Goal: Task Accomplishment & Management: Manage account settings

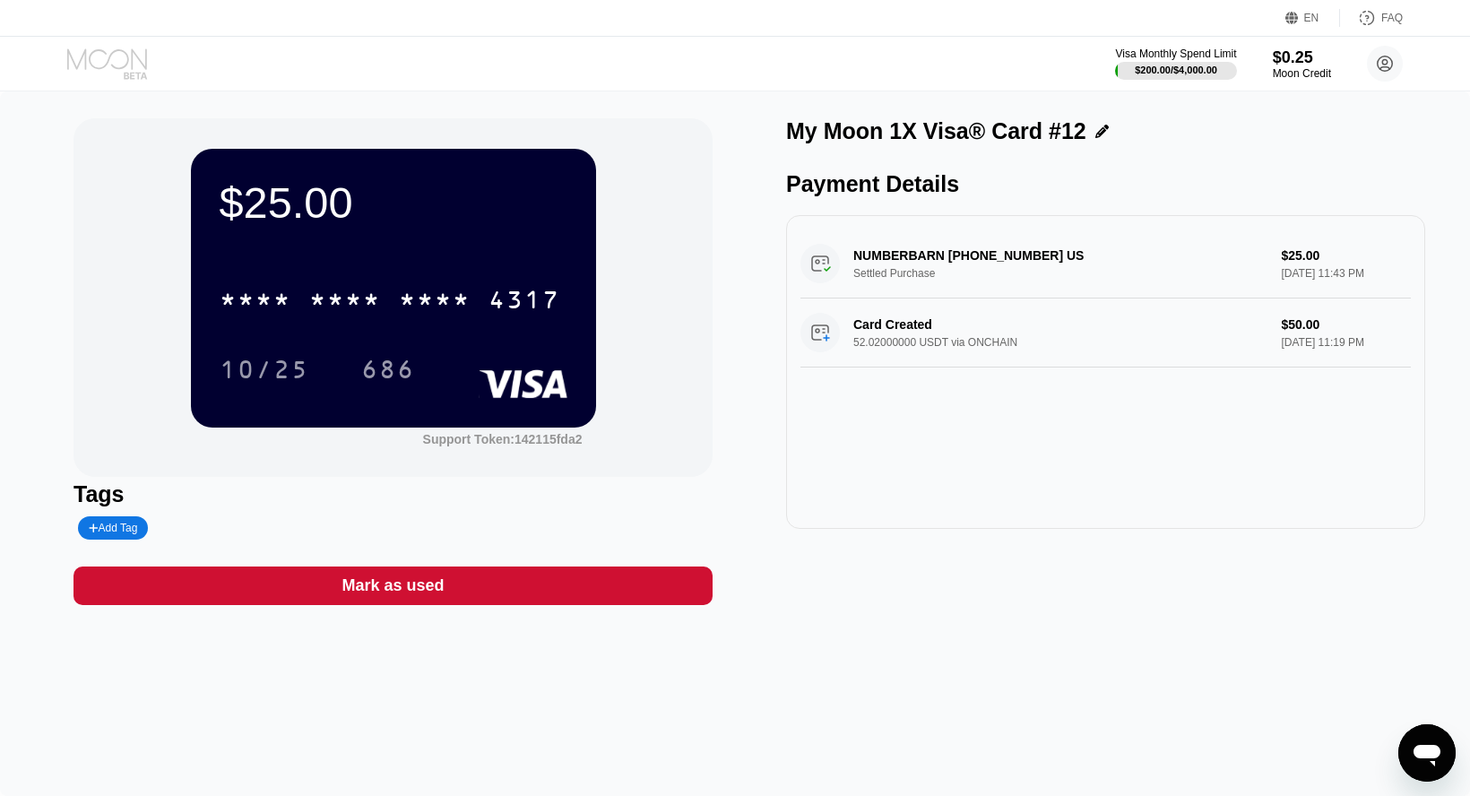
click at [140, 69] on icon at bounding box center [108, 63] width 83 height 31
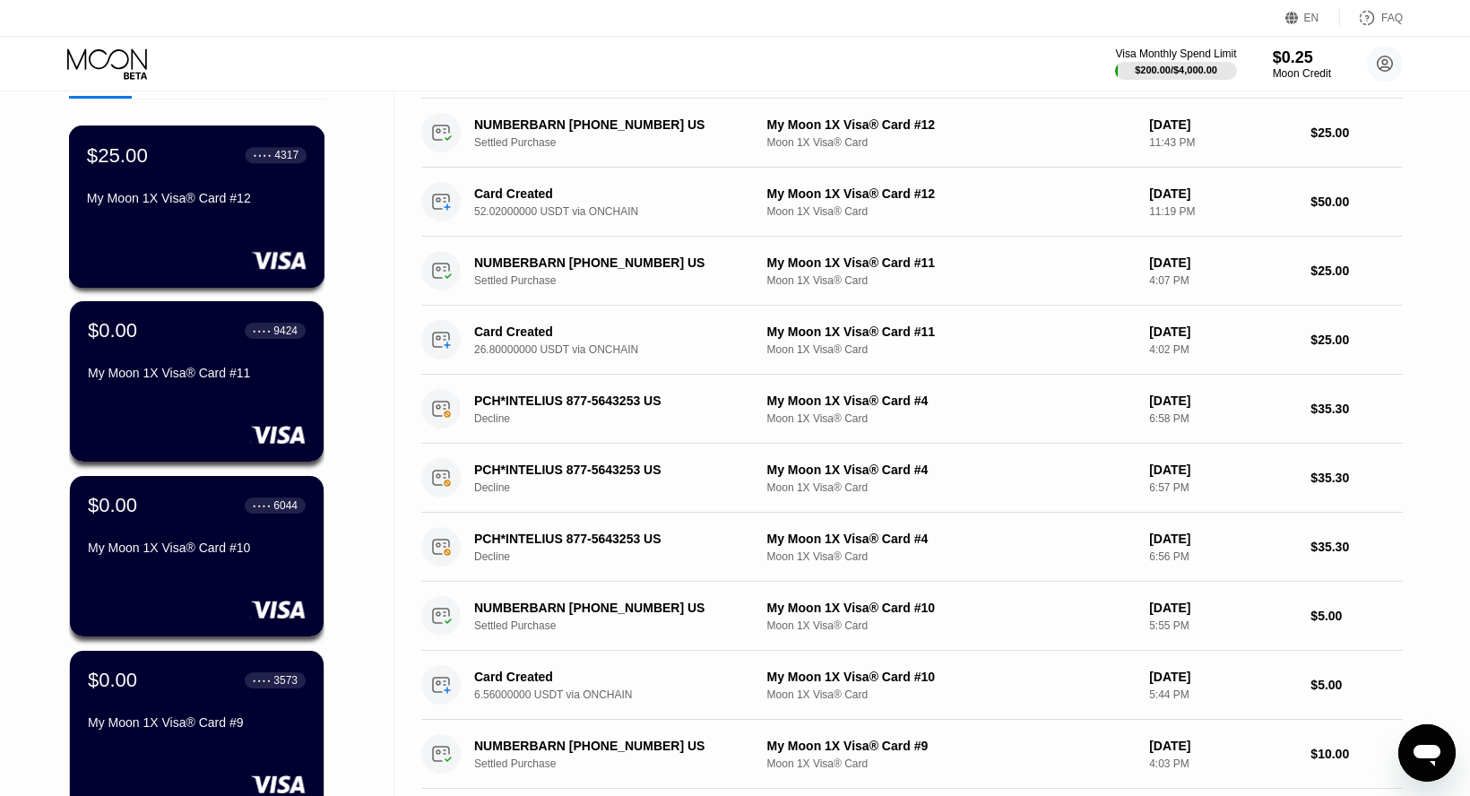
scroll to position [125, 0]
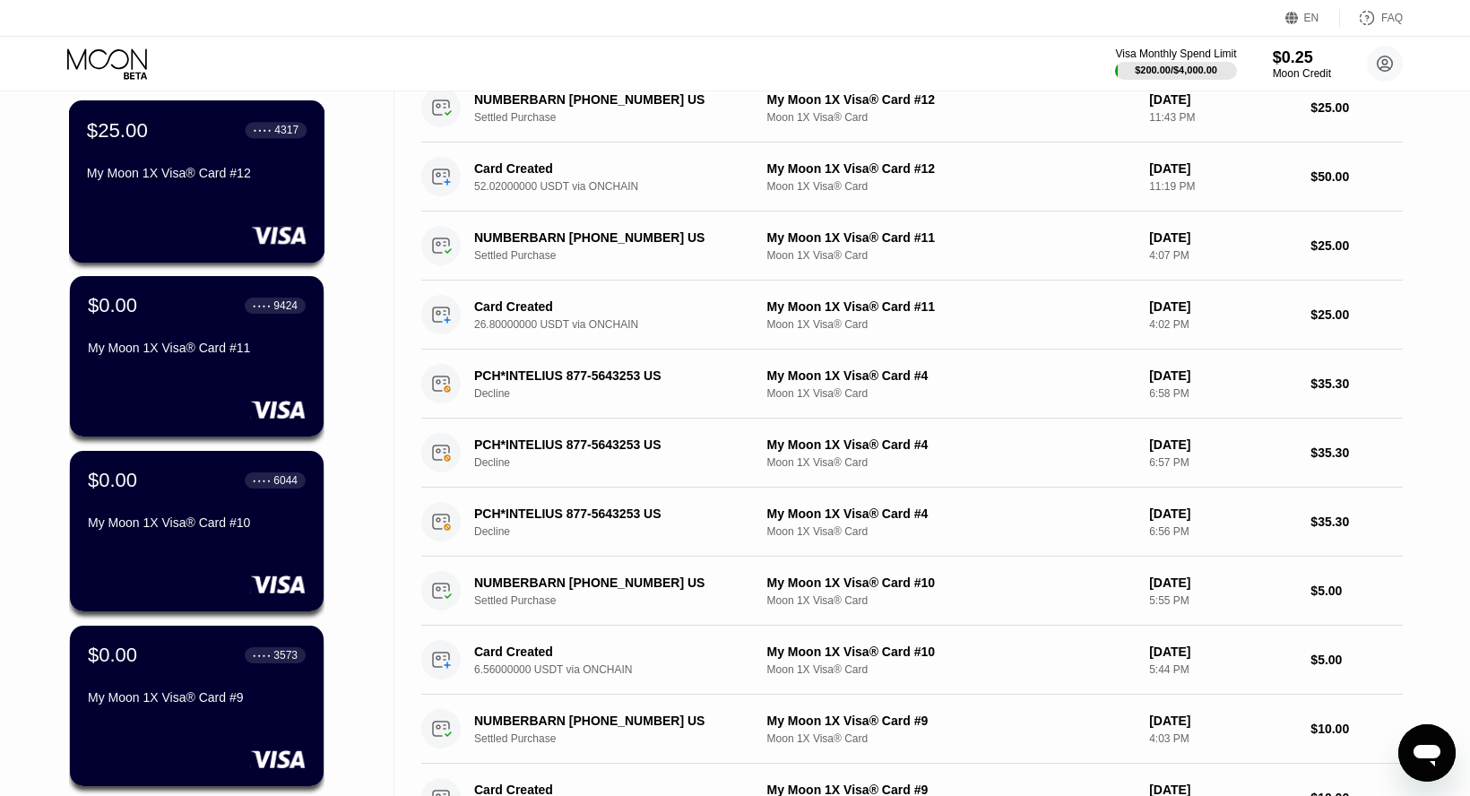
click at [177, 220] on div "$25.00 ● ● ● ● 4317 My Moon 1X Visa® Card #12" at bounding box center [197, 181] width 256 height 162
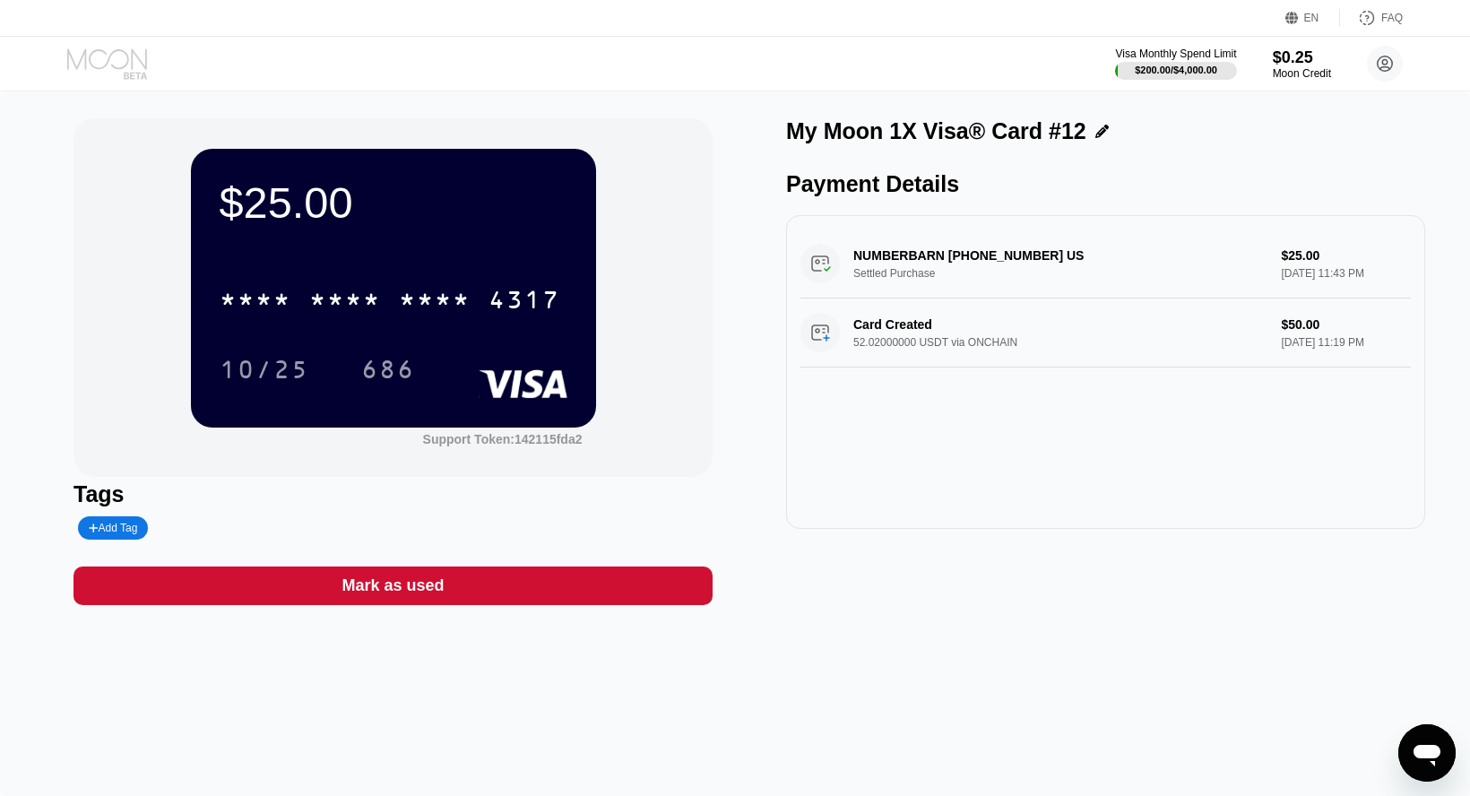
click at [116, 73] on icon at bounding box center [108, 63] width 83 height 31
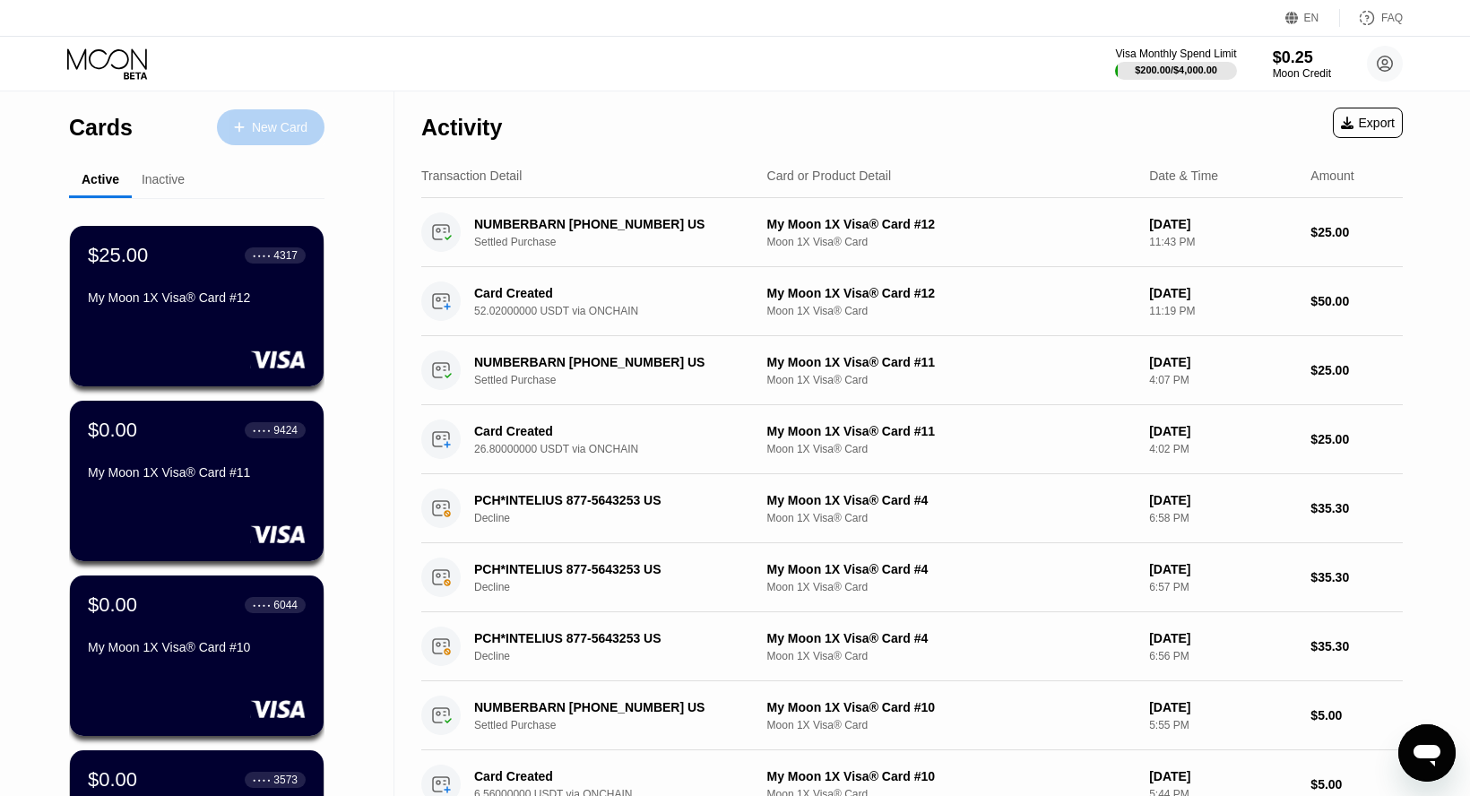
click at [299, 130] on div "New Card" at bounding box center [280, 127] width 56 height 15
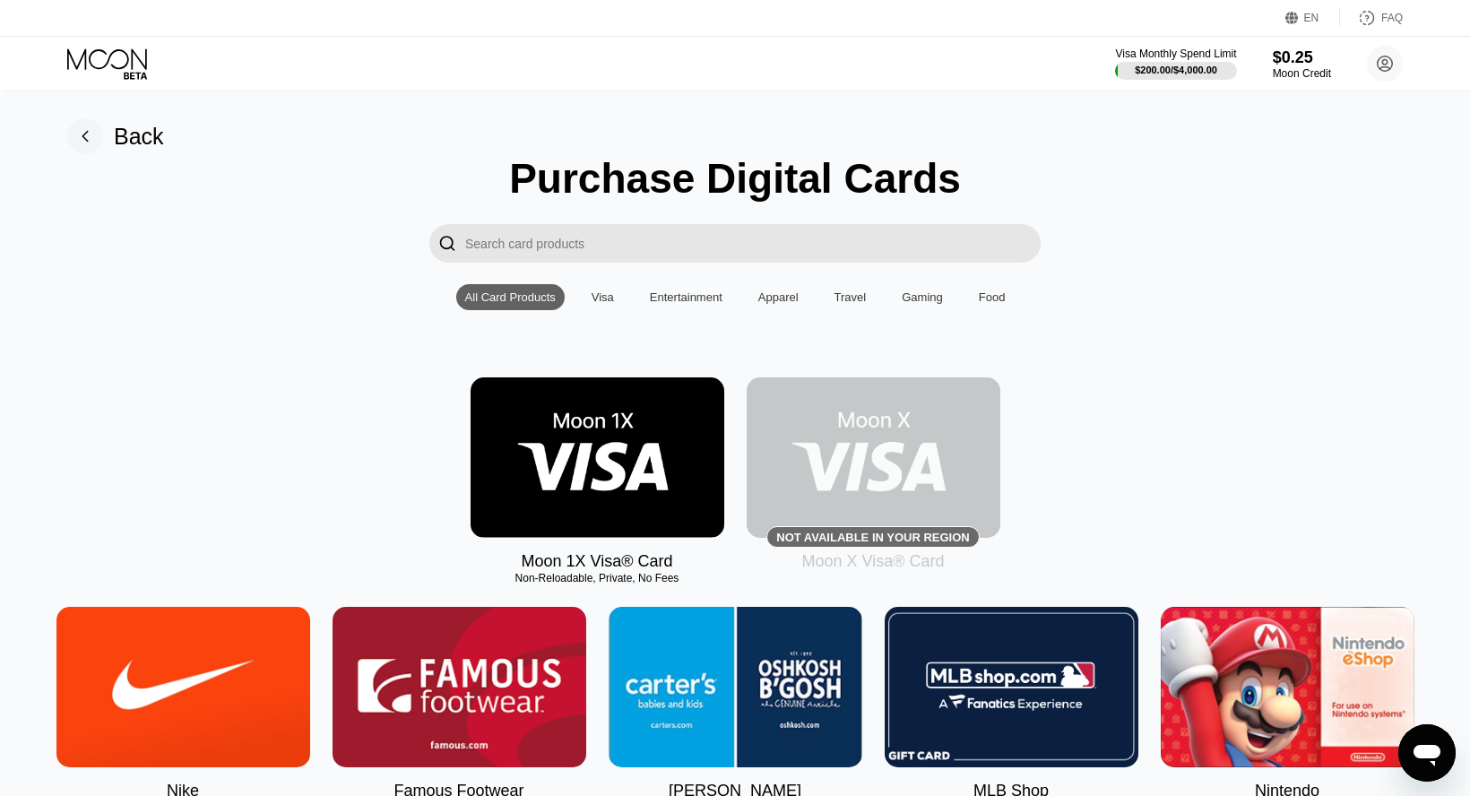
click at [646, 437] on img at bounding box center [598, 457] width 254 height 160
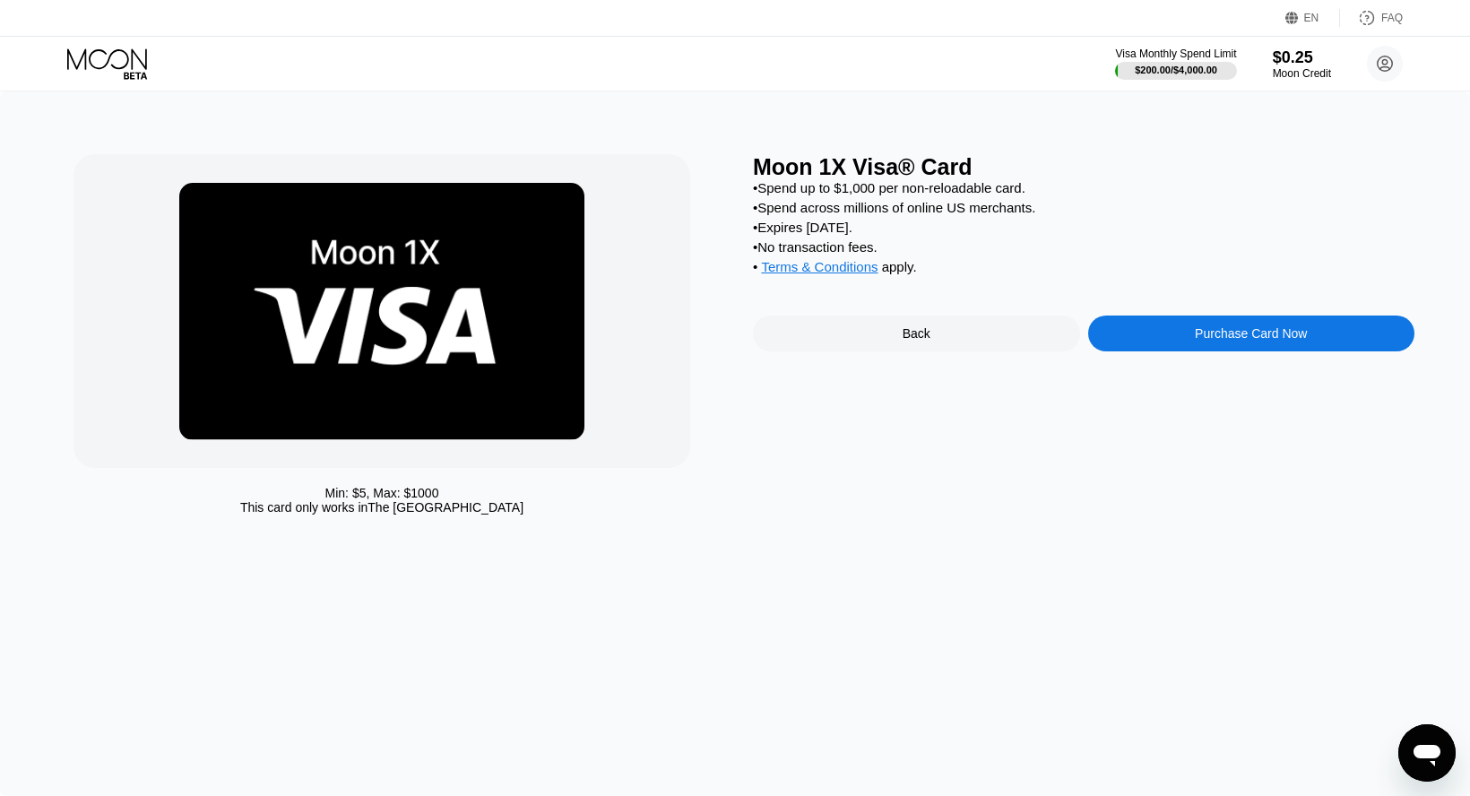
click at [119, 62] on icon at bounding box center [108, 63] width 83 height 31
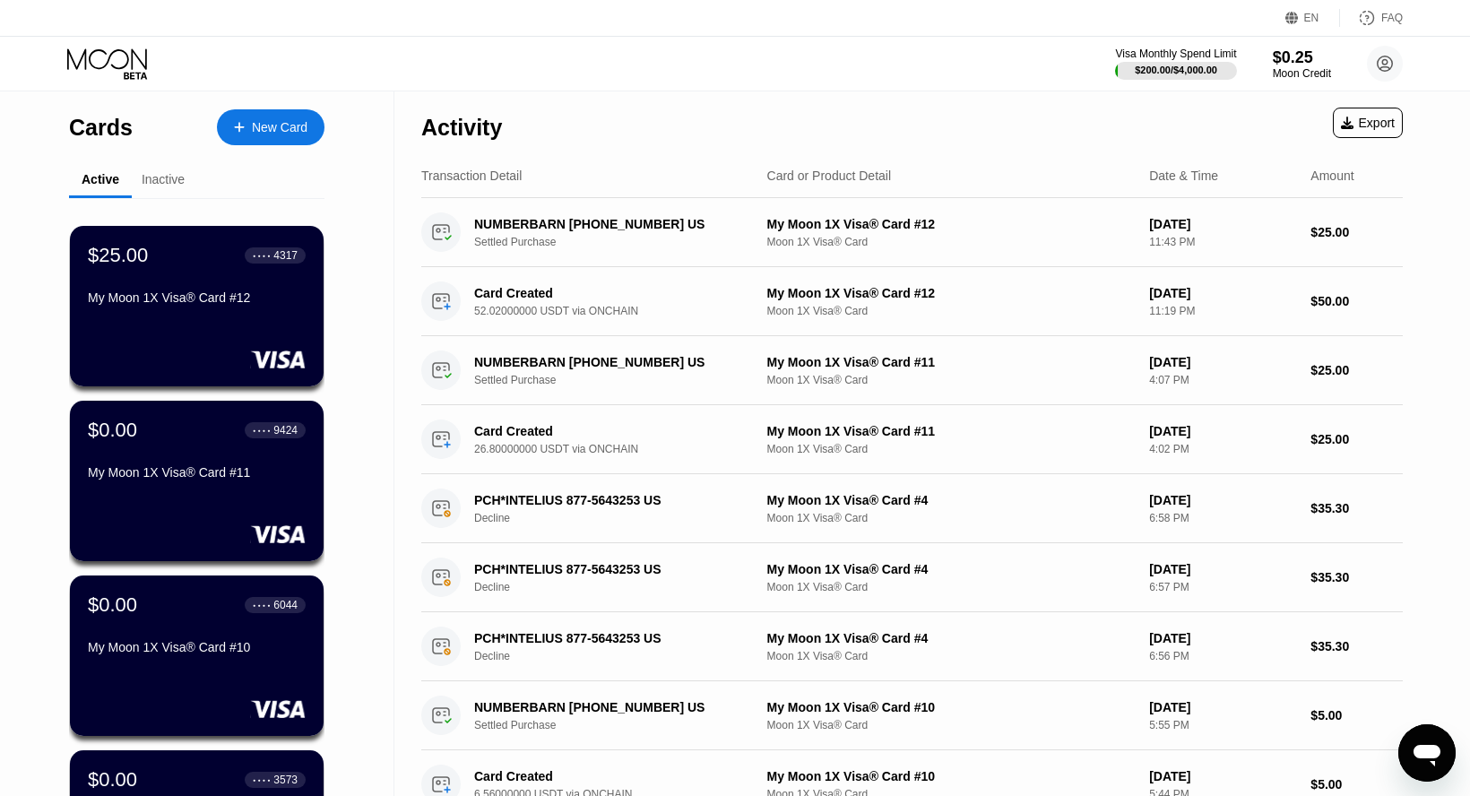
click at [191, 338] on div "$25.00 ● ● ● ● 4317 My Moon 1X Visa® Card #12" at bounding box center [197, 306] width 254 height 160
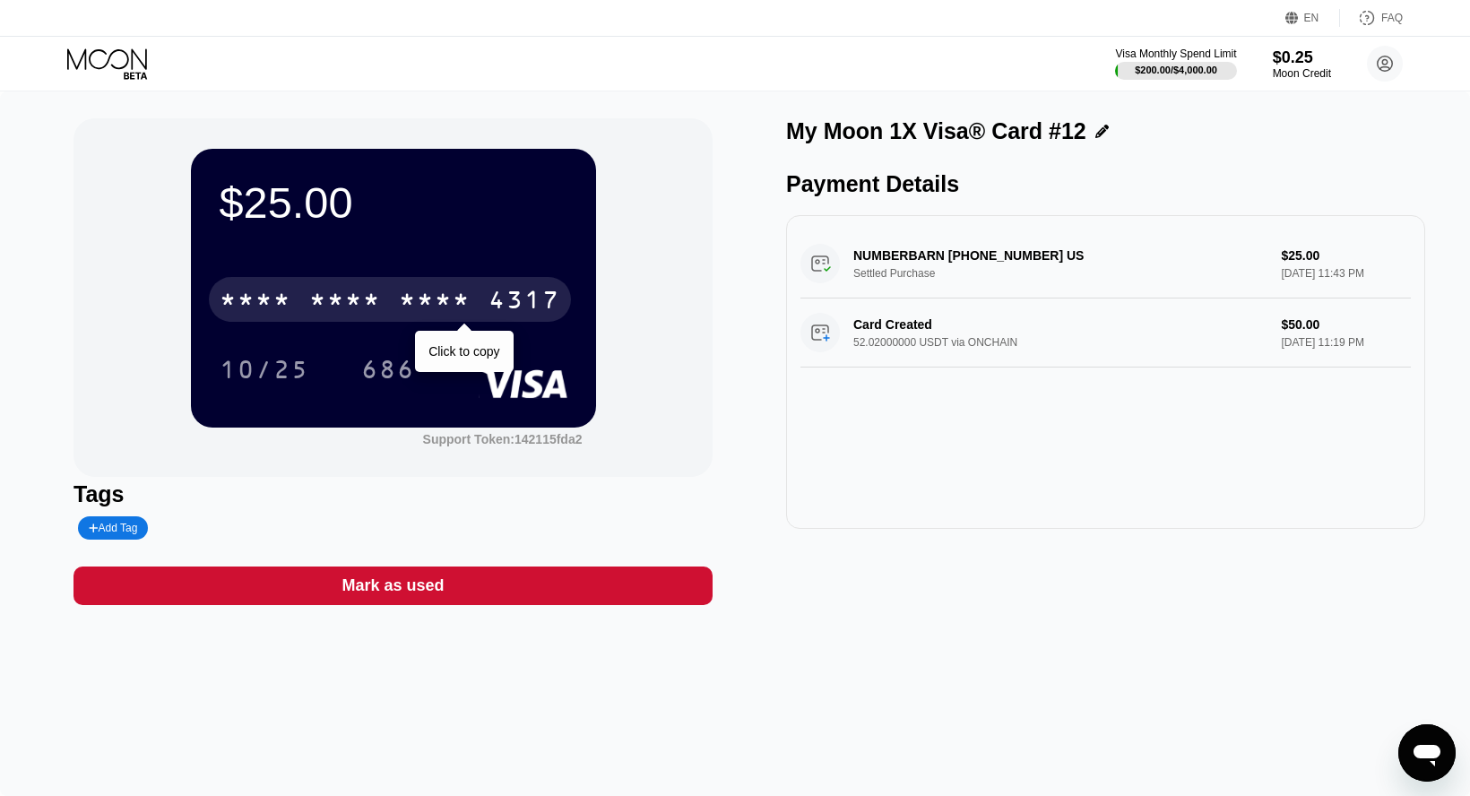
click at [305, 311] on div "* * * * * * * * * * * * 4317" at bounding box center [390, 299] width 362 height 45
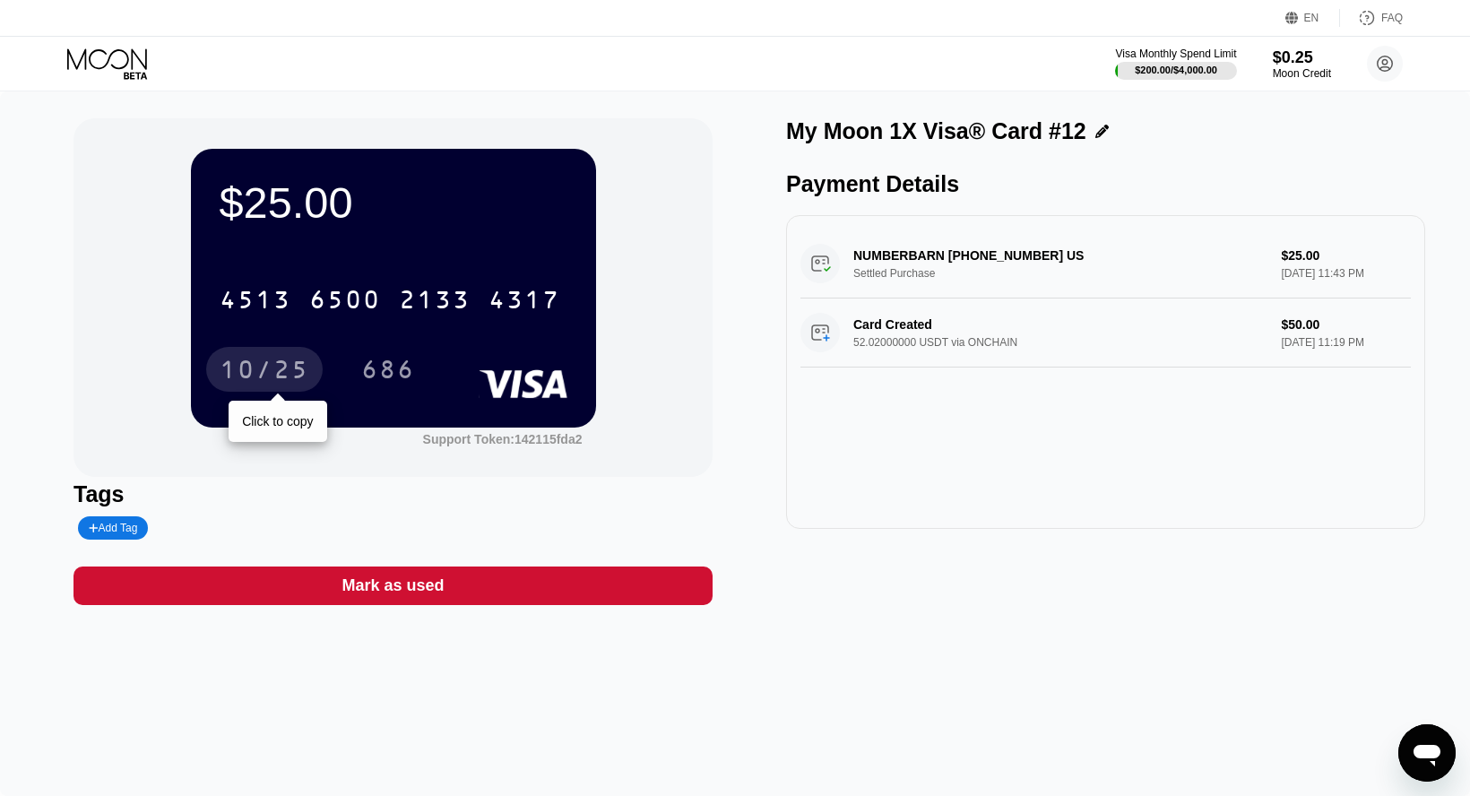
click at [295, 358] on div "10/25" at bounding box center [265, 372] width 90 height 29
